Goal: Transaction & Acquisition: Purchase product/service

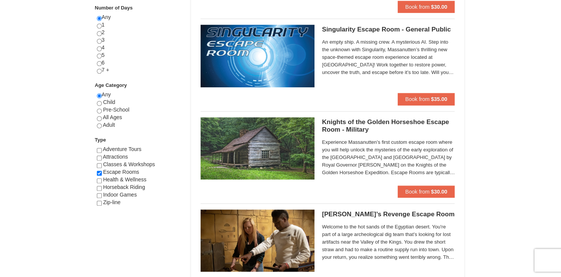
scroll to position [334, 0]
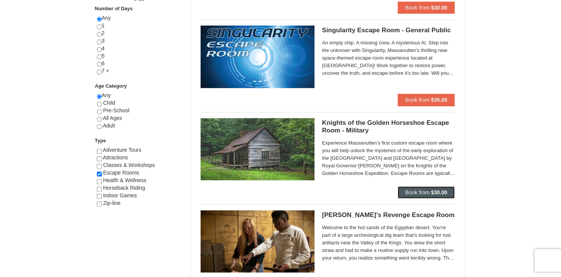
click at [439, 192] on strong "$30.00" at bounding box center [439, 193] width 16 height 6
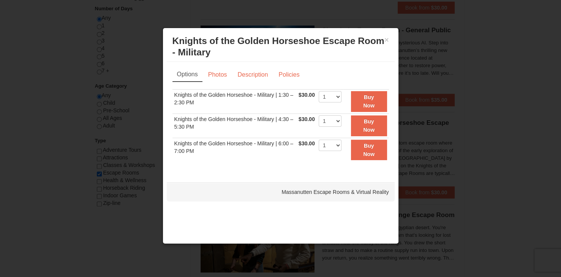
click at [505, 117] on div at bounding box center [280, 138] width 561 height 277
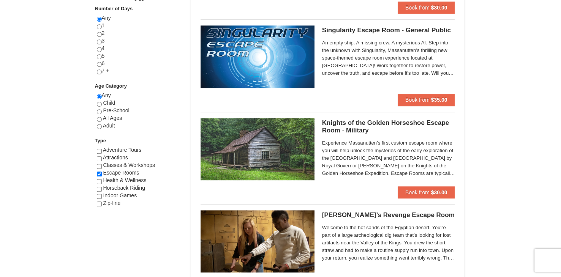
click at [352, 130] on h5 "Knights of the Golden Horseshoe Escape Room - Military Massanutten Escape Rooms…" at bounding box center [388, 126] width 133 height 15
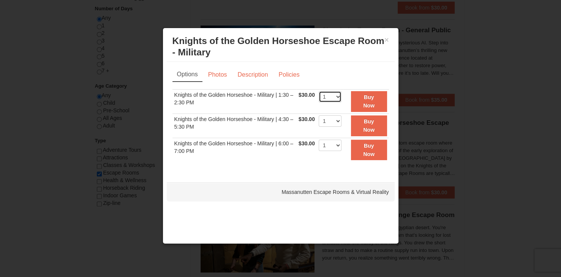
click at [335, 96] on select "1 2 3 4 5 6 7 8" at bounding box center [330, 96] width 23 height 11
select select "3"
click at [319, 91] on select "1 2 3 4 5 6 7 8" at bounding box center [330, 96] width 23 height 11
click at [366, 104] on strong "Buy Now" at bounding box center [368, 101] width 11 height 14
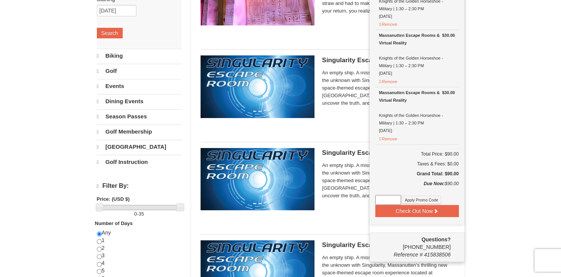
scroll to position [120, 0]
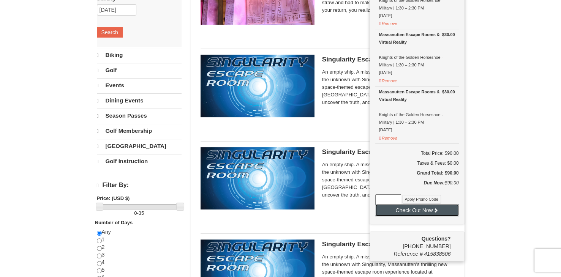
click at [420, 209] on button "Check Out Now" at bounding box center [417, 210] width 84 height 12
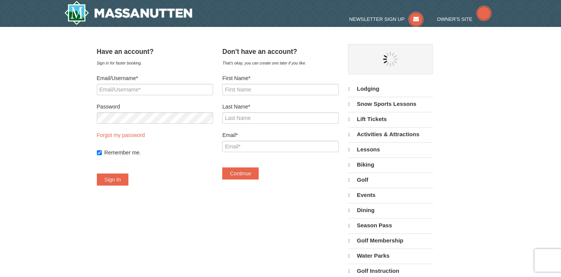
select select "9"
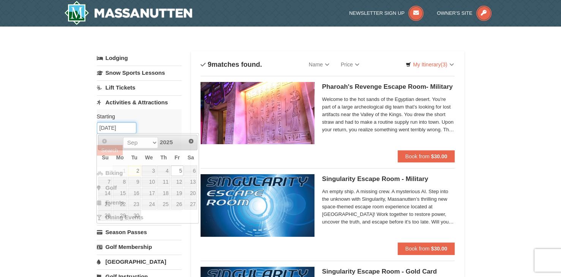
click at [123, 129] on input "[DATE]" at bounding box center [117, 127] width 40 height 11
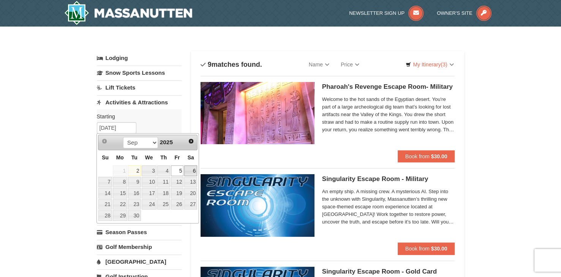
click at [195, 172] on link "6" at bounding box center [190, 171] width 13 height 11
type input "[DATE]"
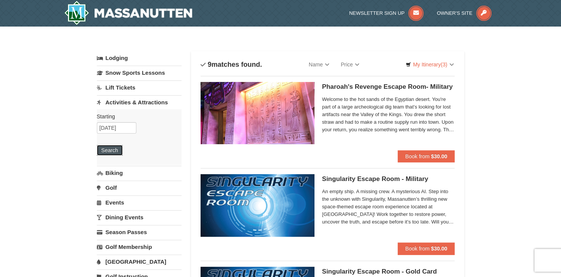
click at [115, 147] on button "Search" at bounding box center [110, 150] width 26 height 11
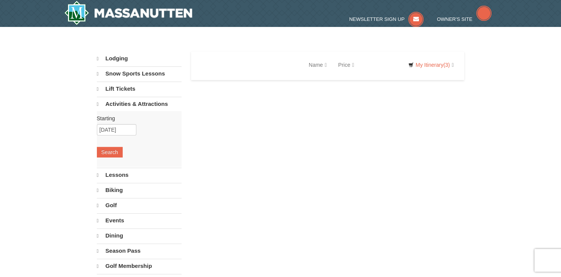
select select "9"
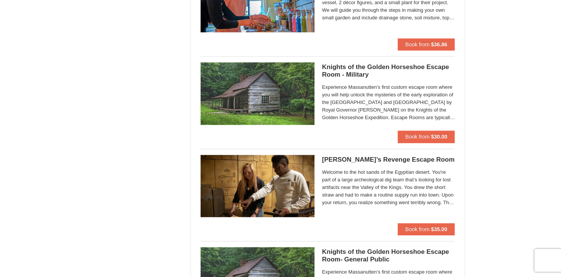
scroll to position [573, 0]
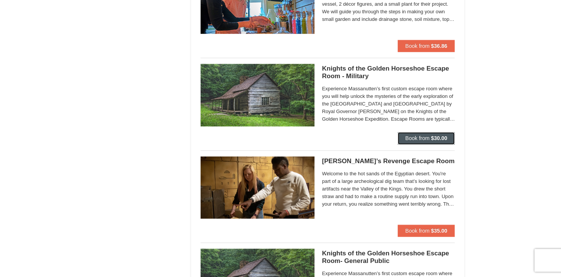
click at [430, 135] on button "Book from $30.00" at bounding box center [426, 138] width 57 height 12
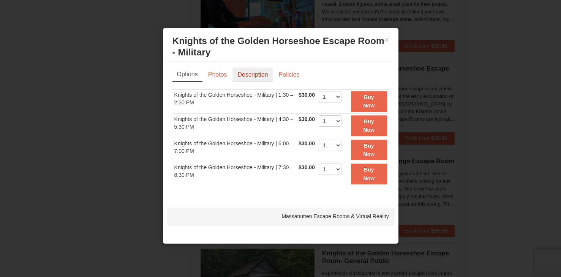
click at [241, 77] on link "Description" at bounding box center [253, 75] width 40 height 14
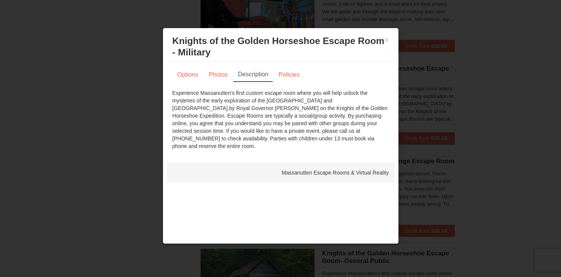
click at [450, 74] on div at bounding box center [280, 138] width 561 height 277
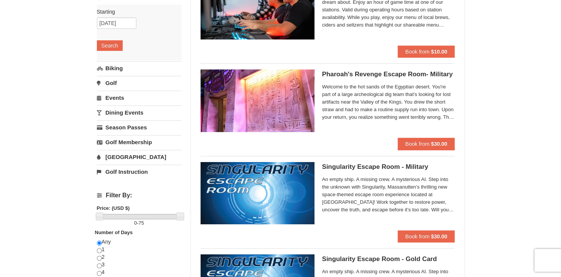
scroll to position [0, 0]
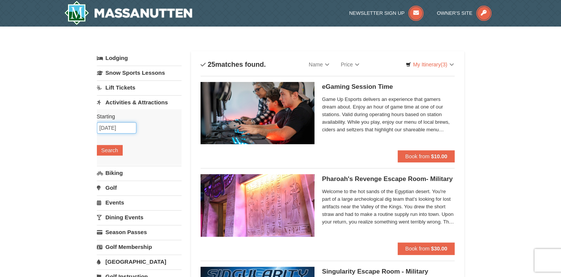
click at [122, 123] on input "[DATE]" at bounding box center [117, 127] width 40 height 11
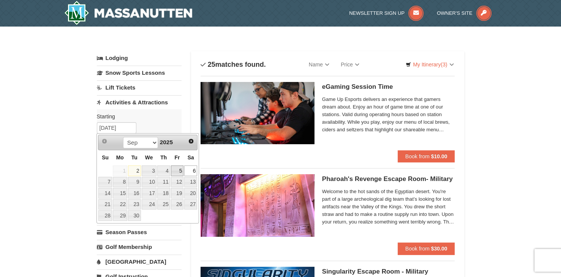
click at [180, 171] on link "5" at bounding box center [177, 171] width 13 height 11
type input "09/05/2025"
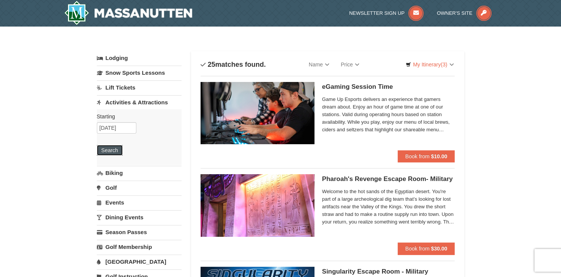
click at [109, 149] on button "Search" at bounding box center [110, 150] width 26 height 11
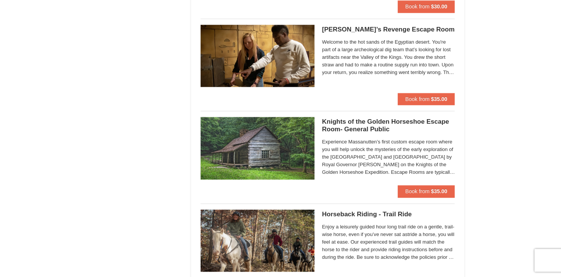
scroll to position [706, 0]
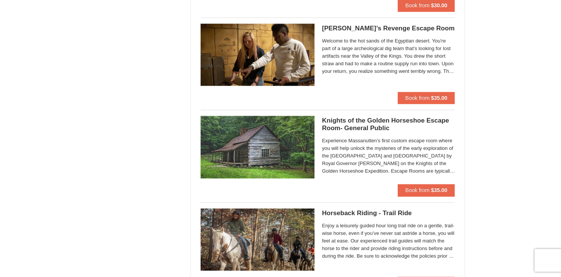
click at [372, 124] on h5 "Knights of the Golden Horseshoe Escape Room- General Public Massanutten Escape …" at bounding box center [388, 124] width 133 height 15
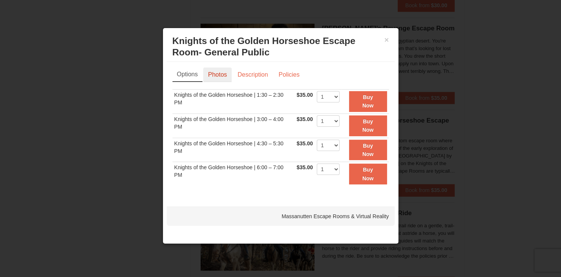
click at [219, 75] on link "Photos" at bounding box center [217, 75] width 29 height 14
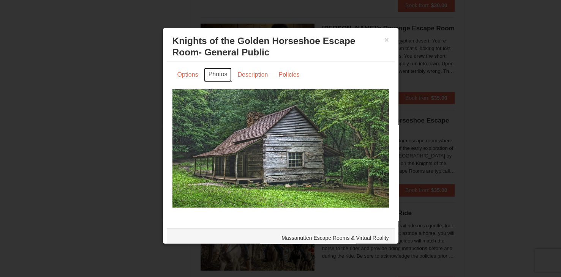
scroll to position [4, 0]
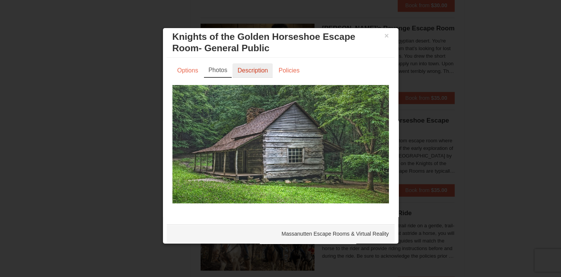
click at [255, 73] on link "Description" at bounding box center [253, 70] width 40 height 14
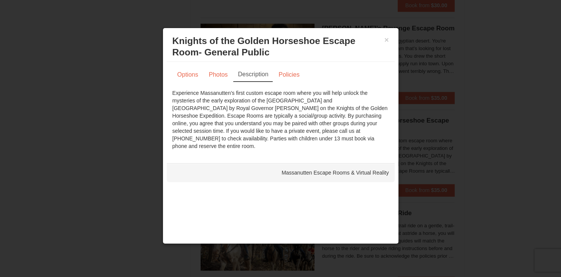
scroll to position [0, 0]
click at [387, 41] on button "×" at bounding box center [387, 40] width 5 height 8
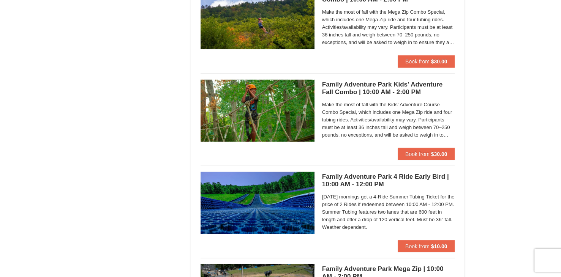
scroll to position [1482, 0]
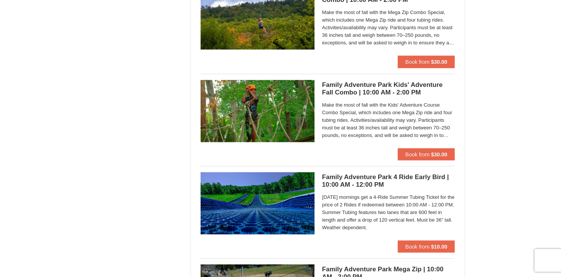
click at [399, 85] on h5 "Family Adventure Park Kids' Adventure Fall Combo | 10:00 AM - 2:00 PM Massanutt…" at bounding box center [388, 88] width 133 height 15
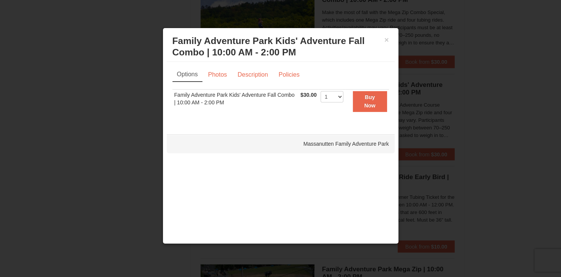
click at [455, 71] on div at bounding box center [280, 138] width 561 height 277
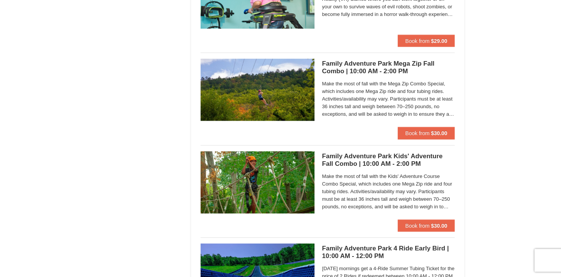
scroll to position [1410, 0]
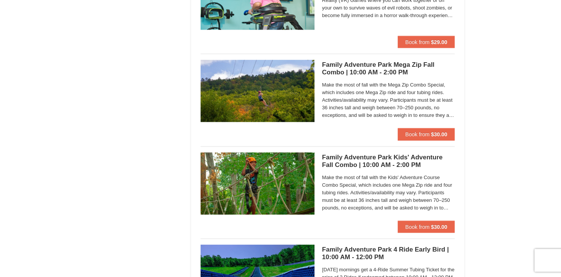
click at [402, 72] on h5 "Family Adventure Park Mega Zip Fall Combo | 10:00 AM - 2:00 PM Massanutten Fami…" at bounding box center [388, 68] width 133 height 15
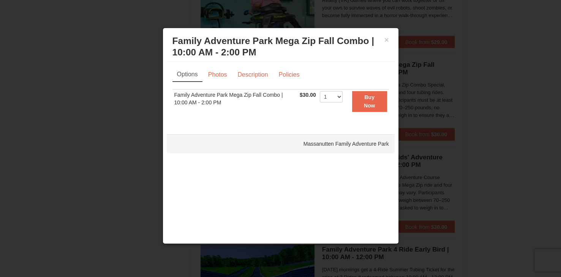
click at [445, 72] on div at bounding box center [280, 138] width 561 height 277
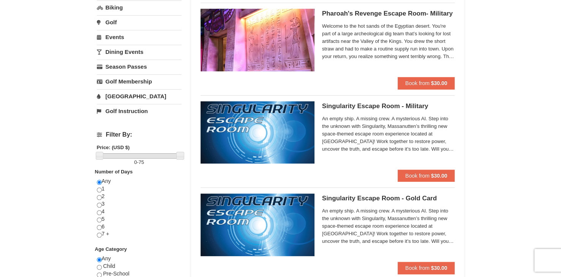
scroll to position [0, 0]
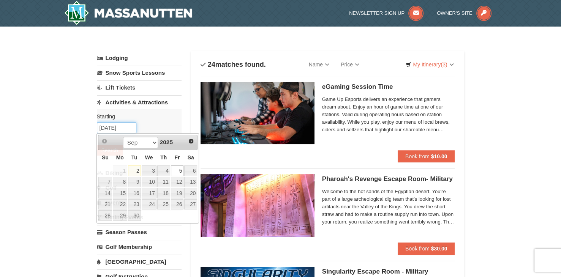
click at [116, 129] on input "09/05/2025" at bounding box center [117, 127] width 40 height 11
click at [189, 171] on link "6" at bounding box center [190, 171] width 13 height 11
type input "[DATE]"
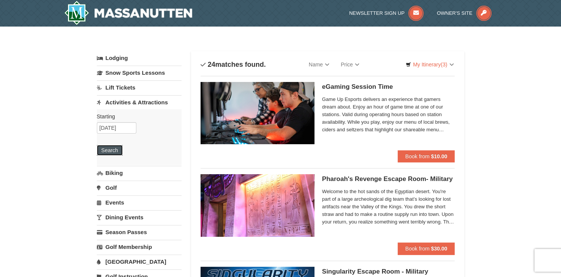
click at [108, 146] on button "Search" at bounding box center [110, 150] width 26 height 11
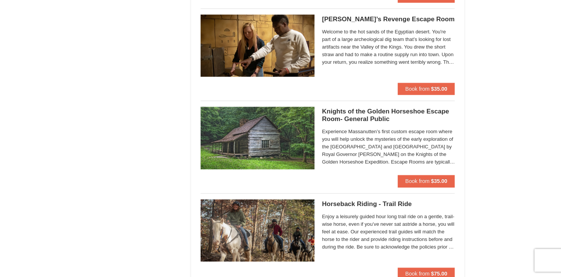
scroll to position [710, 0]
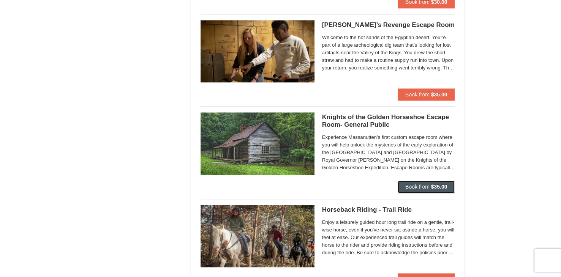
click at [432, 188] on strong "$35.00" at bounding box center [439, 187] width 16 height 6
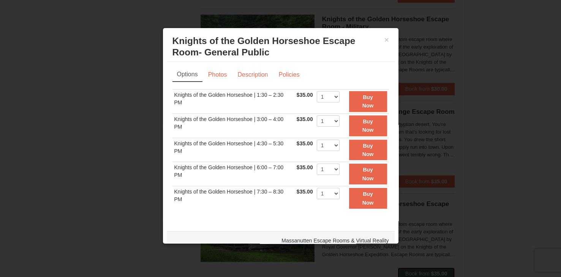
scroll to position [10, 0]
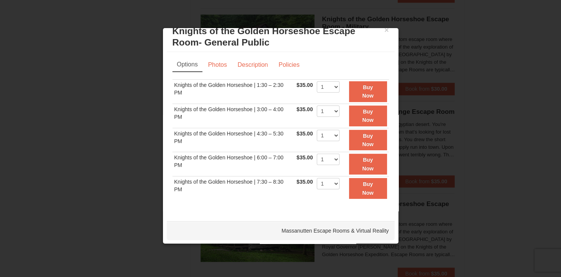
click at [432, 49] on div at bounding box center [280, 138] width 561 height 277
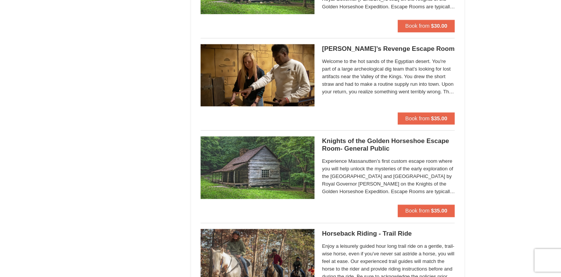
scroll to position [688, 0]
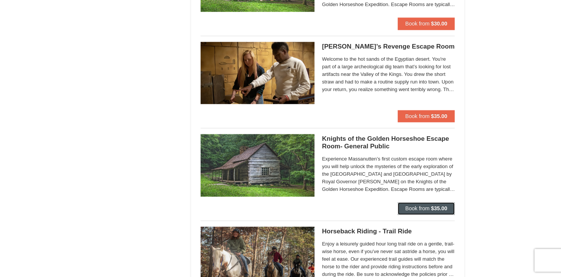
click at [438, 207] on strong "$35.00" at bounding box center [439, 209] width 16 height 6
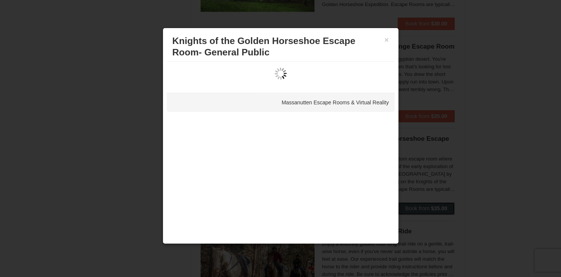
scroll to position [0, 0]
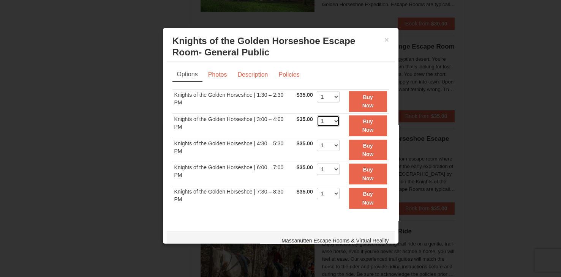
click at [329, 119] on select "1 2 3 4 5 6 7 8" at bounding box center [328, 121] width 23 height 11
select select "3"
click at [317, 116] on select "1 2 3 4 5 6 7 8" at bounding box center [328, 121] width 23 height 11
click at [364, 122] on strong "Buy Now" at bounding box center [368, 126] width 11 height 14
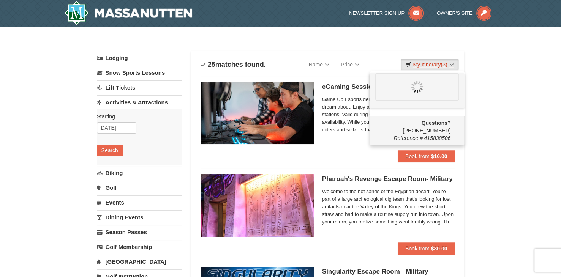
click at [432, 65] on link "My Itinerary (3)" at bounding box center [430, 64] width 58 height 11
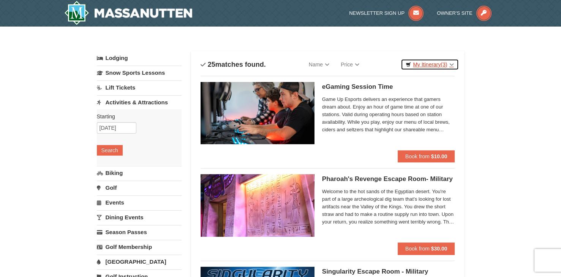
click at [432, 65] on link "My Itinerary (3)" at bounding box center [430, 64] width 58 height 11
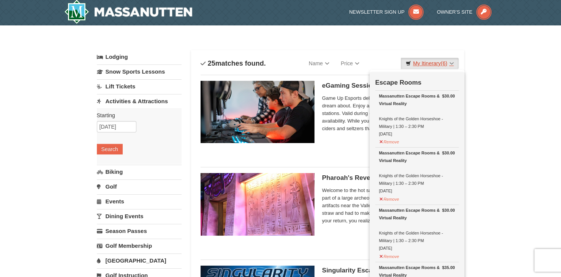
scroll to position [2, 0]
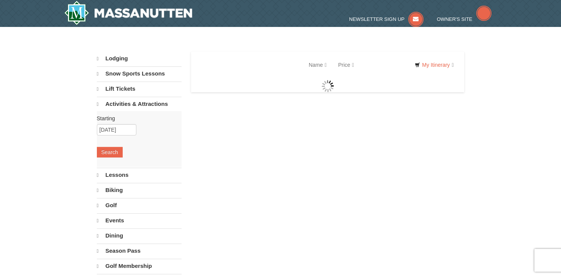
scroll to position [21, 0]
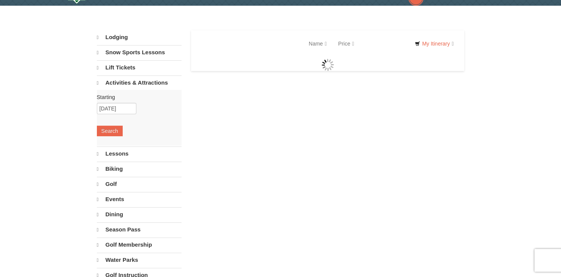
select select "9"
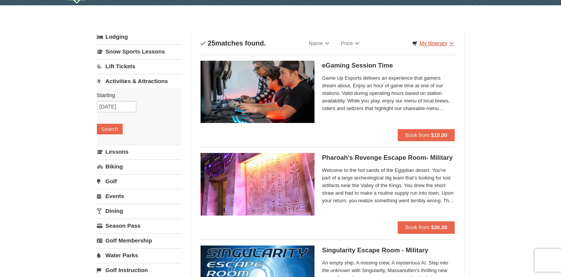
scroll to position [0, 0]
click at [440, 44] on link "My Itinerary" at bounding box center [432, 43] width 51 height 11
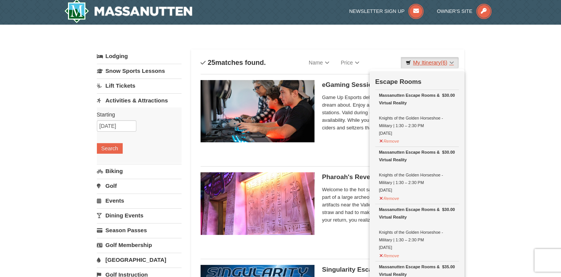
click at [452, 61] on link "My Itinerary (6)" at bounding box center [430, 62] width 58 height 11
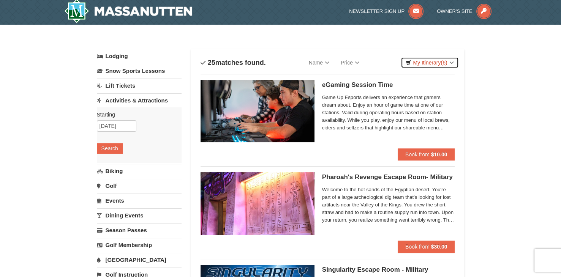
click at [452, 61] on link "My Itinerary (6)" at bounding box center [430, 62] width 58 height 11
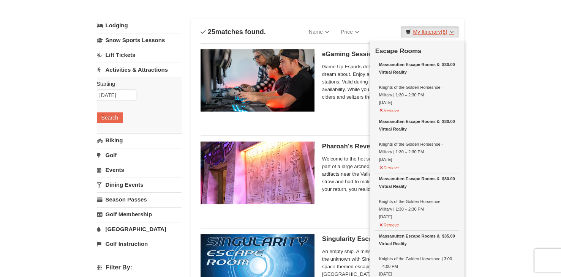
scroll to position [35, 0]
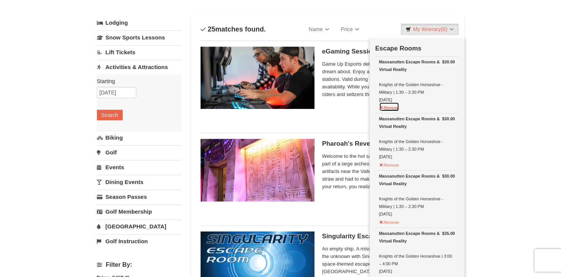
click at [395, 108] on button "Remove" at bounding box center [389, 107] width 21 height 10
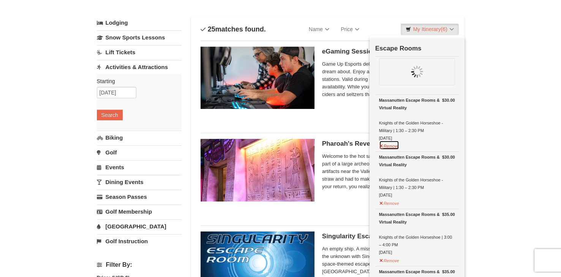
click at [391, 146] on button "Remove" at bounding box center [389, 146] width 21 height 10
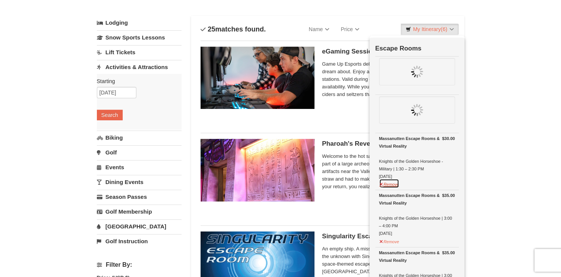
click at [388, 185] on button "Remove" at bounding box center [389, 184] width 21 height 10
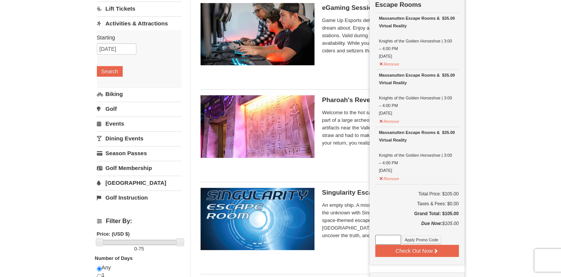
scroll to position [79, 0]
click at [388, 235] on input at bounding box center [388, 240] width 26 height 10
paste input "FallER25"
type input "FallER25"
click at [423, 241] on button "Apply Promo Code" at bounding box center [421, 240] width 39 height 8
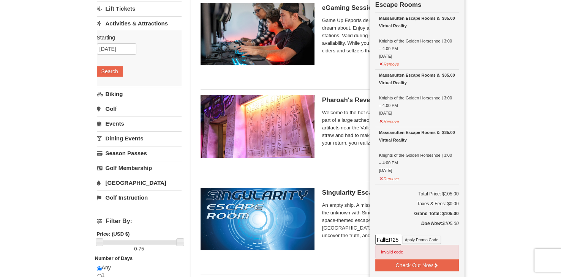
scroll to position [0, 0]
